Goal: Transaction & Acquisition: Subscribe to service/newsletter

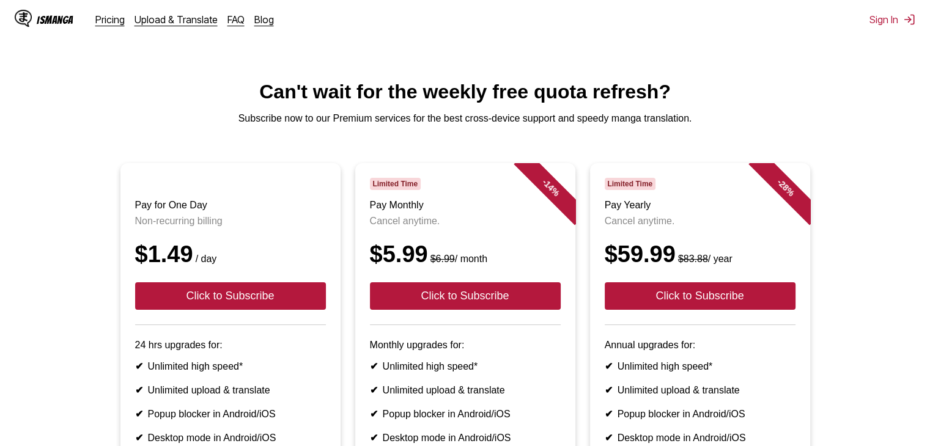
click at [122, 102] on h1 "Can't wait for the weekly free quota refresh?" at bounding box center [465, 92] width 911 height 23
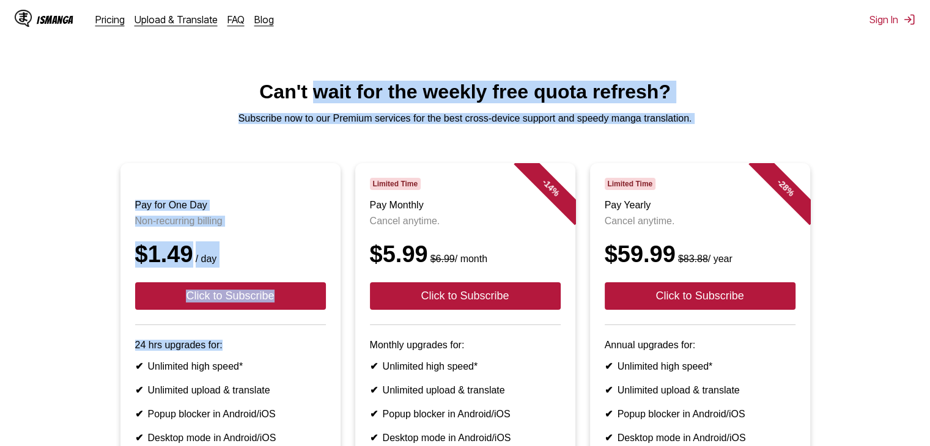
drag, startPoint x: 84, startPoint y: 387, endPoint x: 317, endPoint y: -26, distance: 473.8
click at [317, 0] on html "IsManga Pricing Upload & Translate FAQ Blog Sign In Pricing Upload & Translate …" at bounding box center [465, 363] width 930 height 727
click at [31, 108] on main "Can't wait for the weekly free quota refresh? Subscribe now to our Premium serv…" at bounding box center [465, 347] width 930 height 533
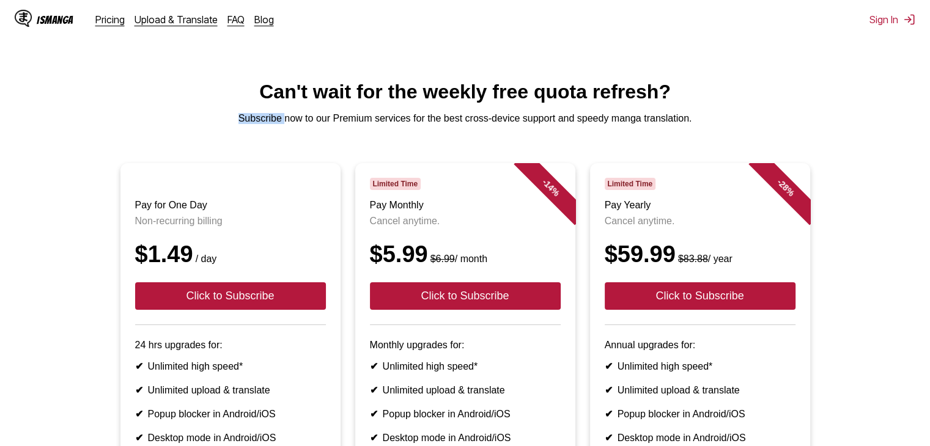
click at [31, 108] on main "Can't wait for the weekly free quota refresh? Subscribe now to our Premium serv…" at bounding box center [465, 347] width 930 height 533
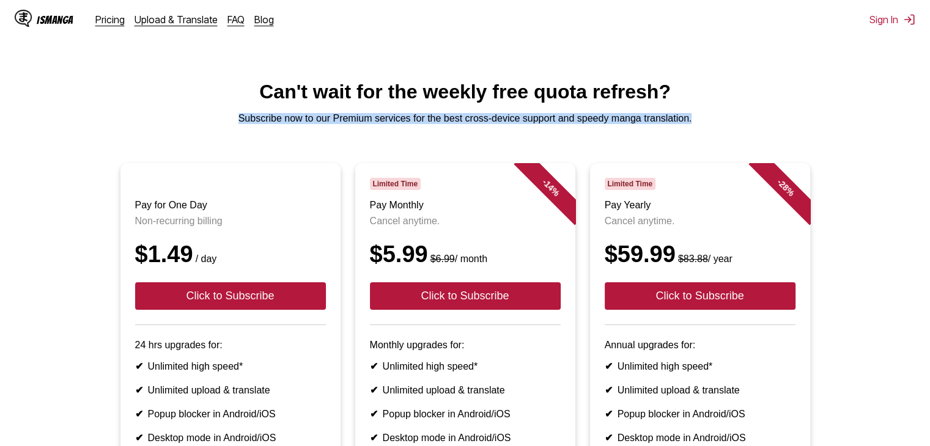
click at [31, 108] on main "Can't wait for the weekly free quota refresh? Subscribe now to our Premium serv…" at bounding box center [465, 347] width 930 height 533
click at [305, 124] on p "Subscribe now to our Premium services for the best cross-device support and spe…" at bounding box center [465, 118] width 911 height 11
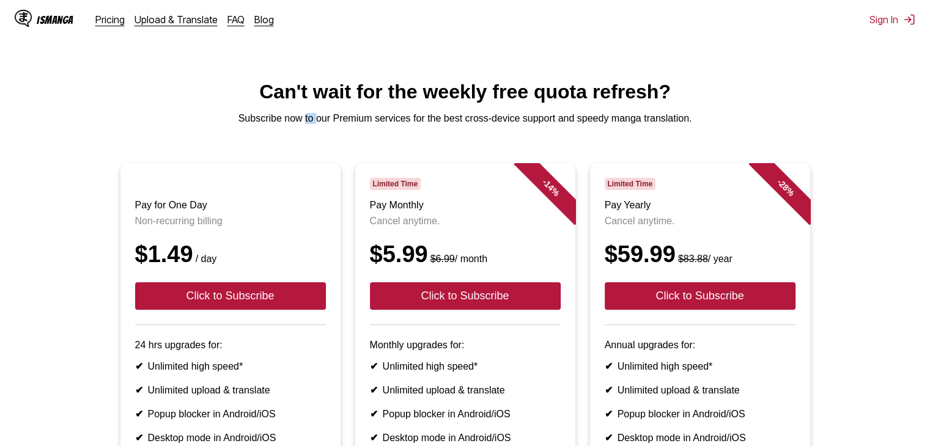
click at [305, 124] on p "Subscribe now to our Premium services for the best cross-device support and spe…" at bounding box center [465, 118] width 911 height 11
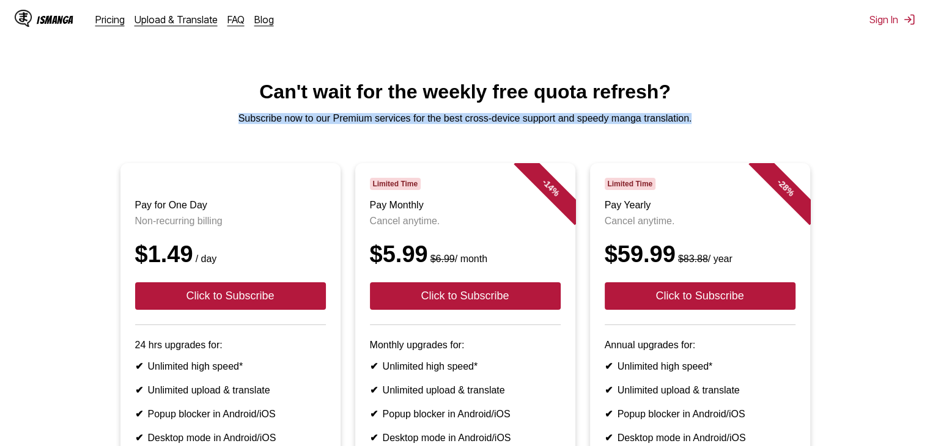
click at [305, 124] on p "Subscribe now to our Premium services for the best cross-device support and spe…" at bounding box center [465, 118] width 911 height 11
